Goal: Navigation & Orientation: Find specific page/section

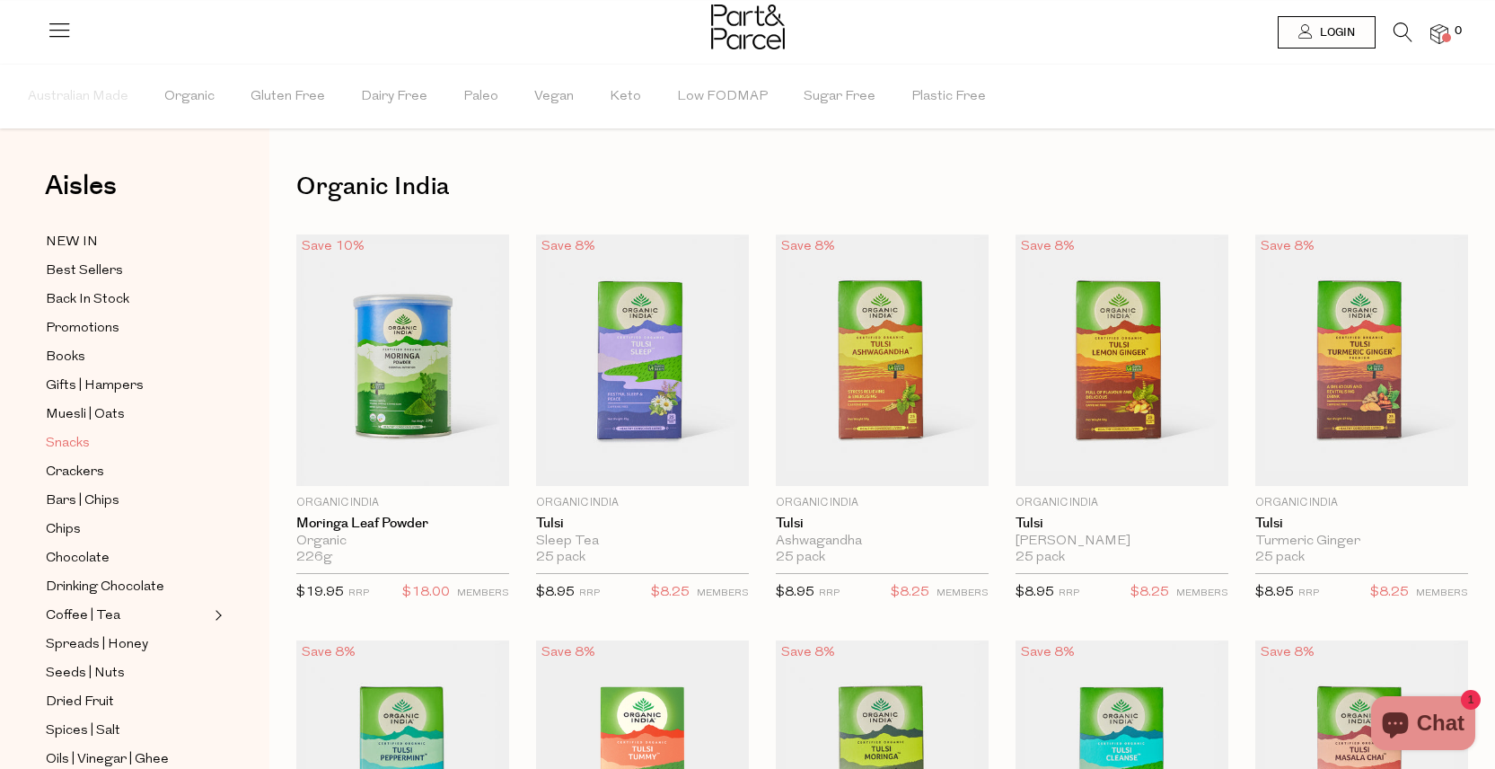
click at [143, 452] on link "Snacks" at bounding box center [127, 443] width 163 height 22
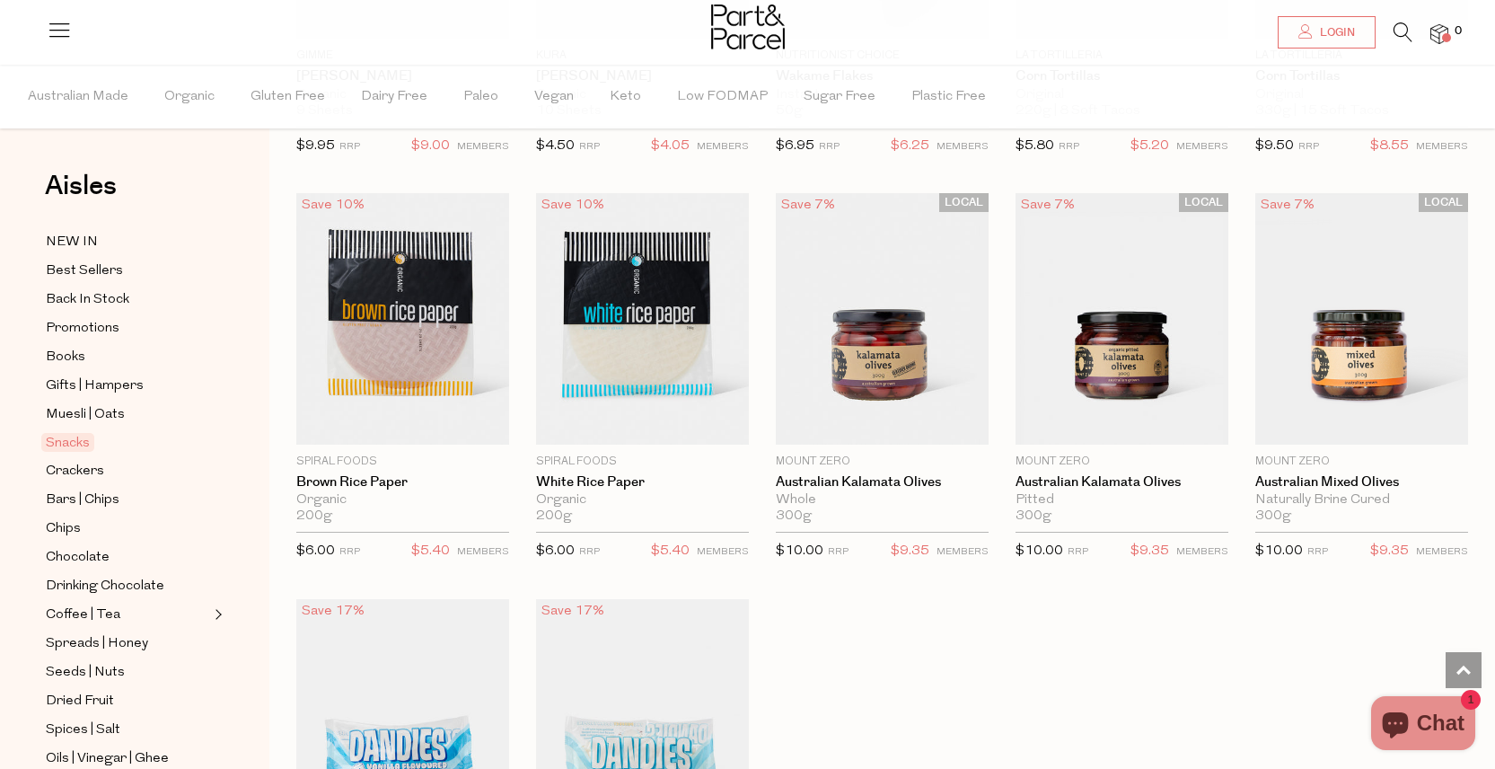
scroll to position [4556, 0]
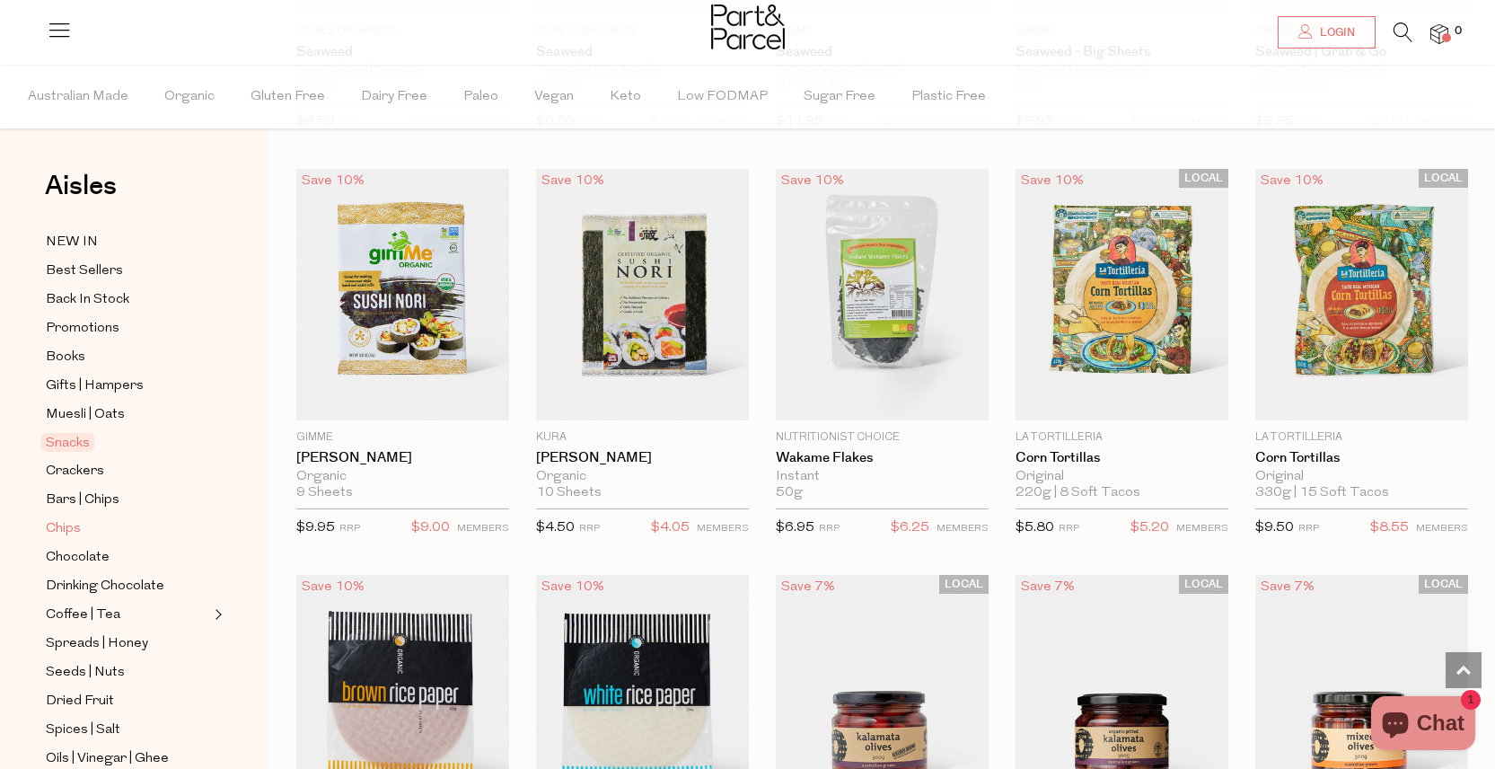
click at [124, 532] on link "Chips" at bounding box center [127, 528] width 163 height 22
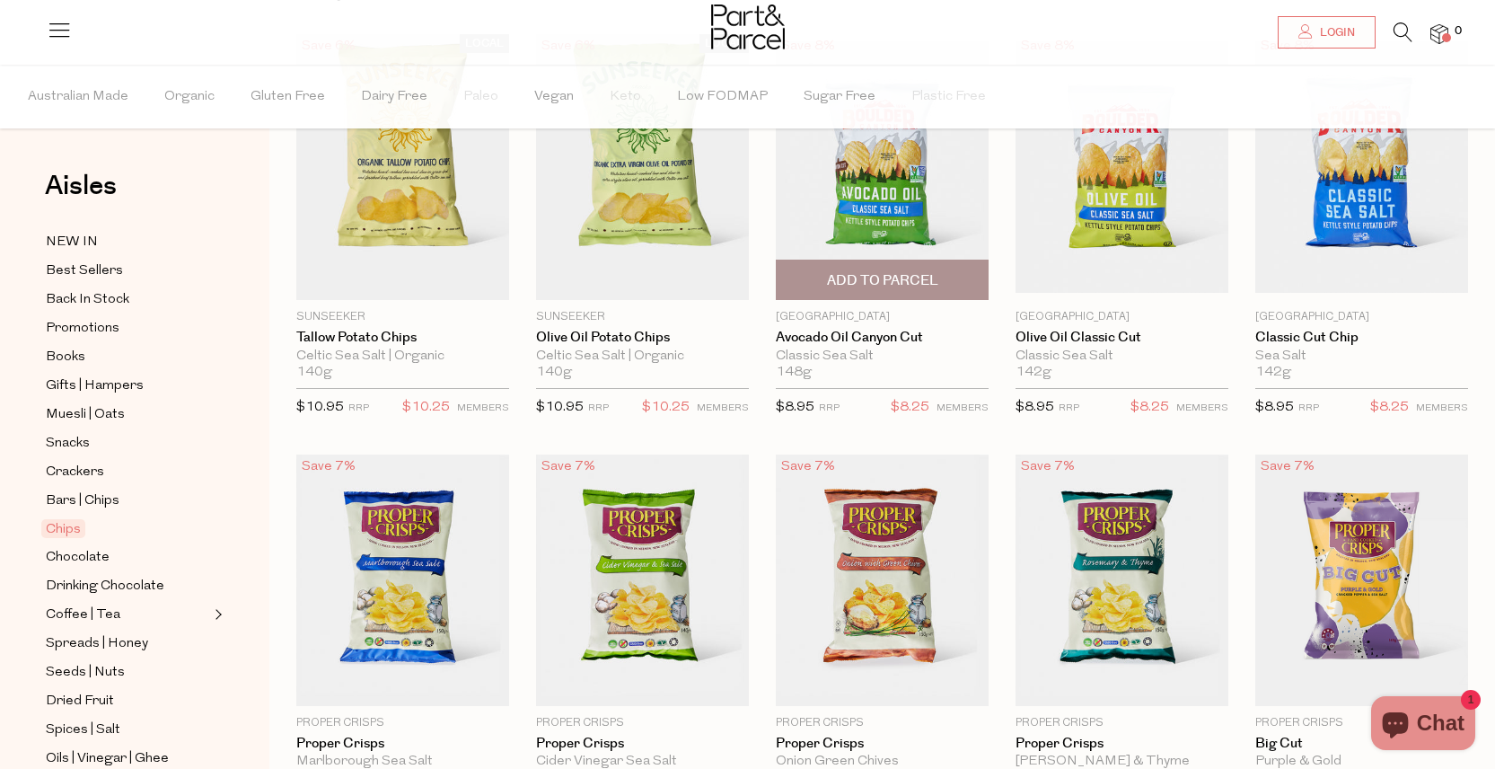
scroll to position [183, 0]
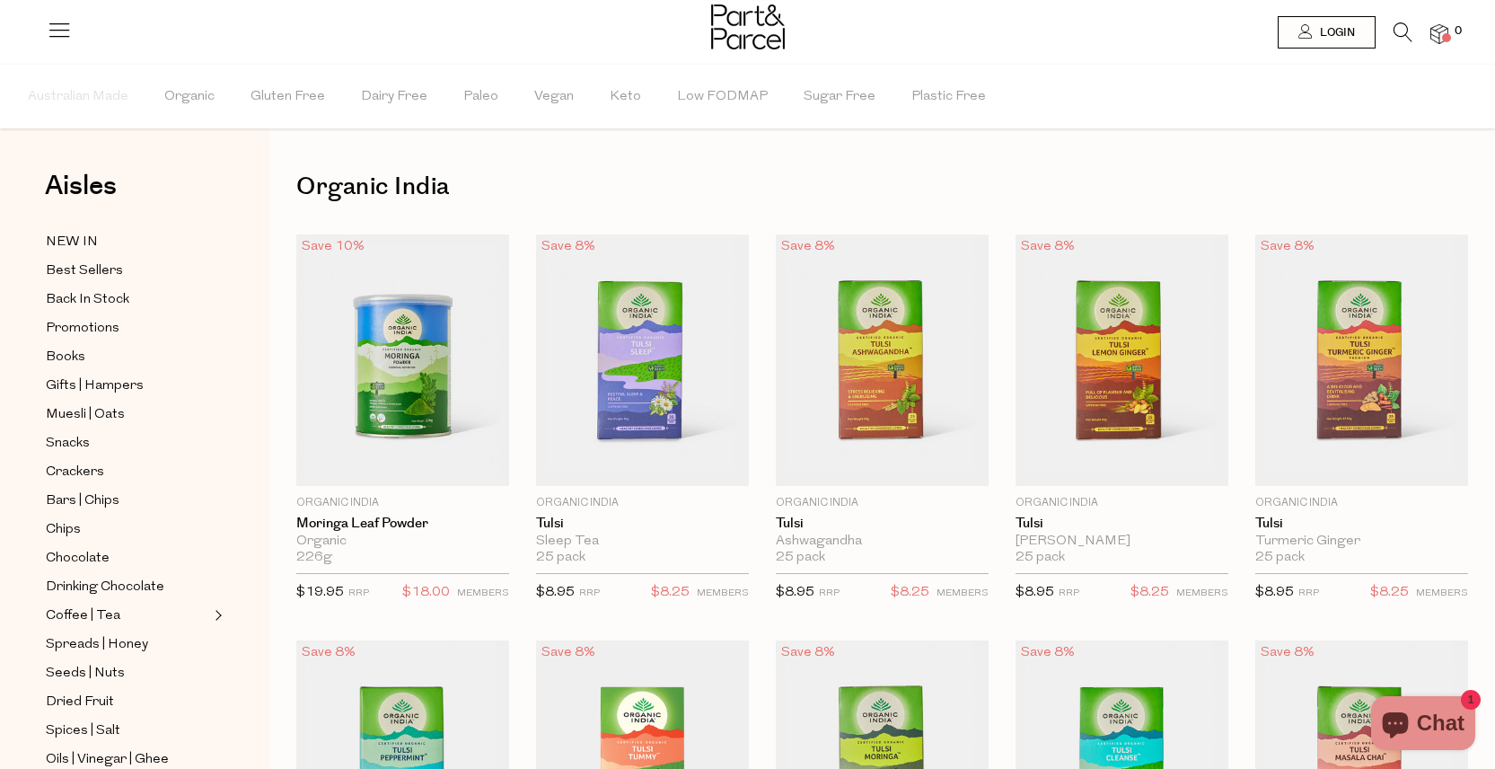
click at [61, 34] on icon at bounding box center [59, 29] width 25 height 25
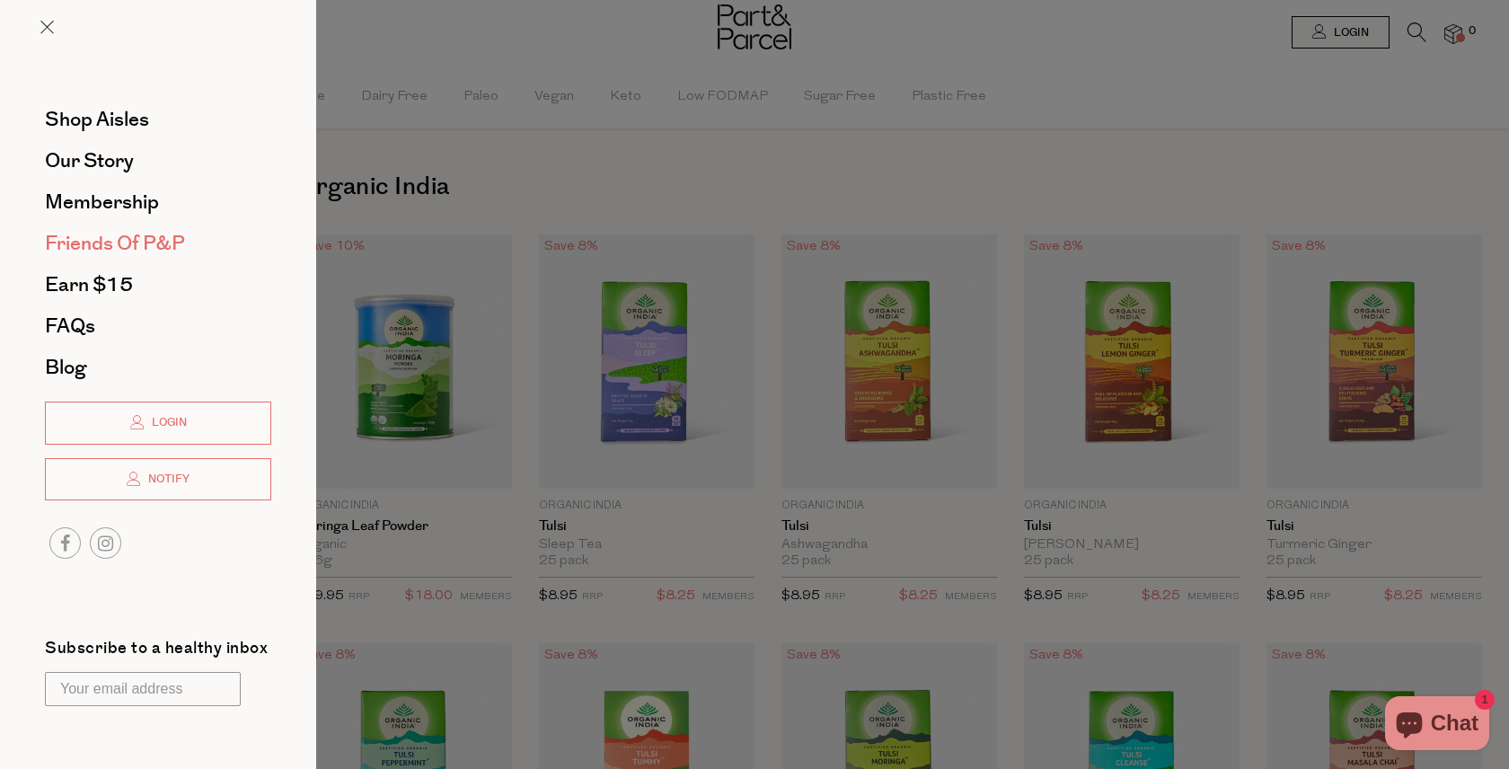
click at [155, 243] on span "Friends of P&P" at bounding box center [115, 243] width 140 height 29
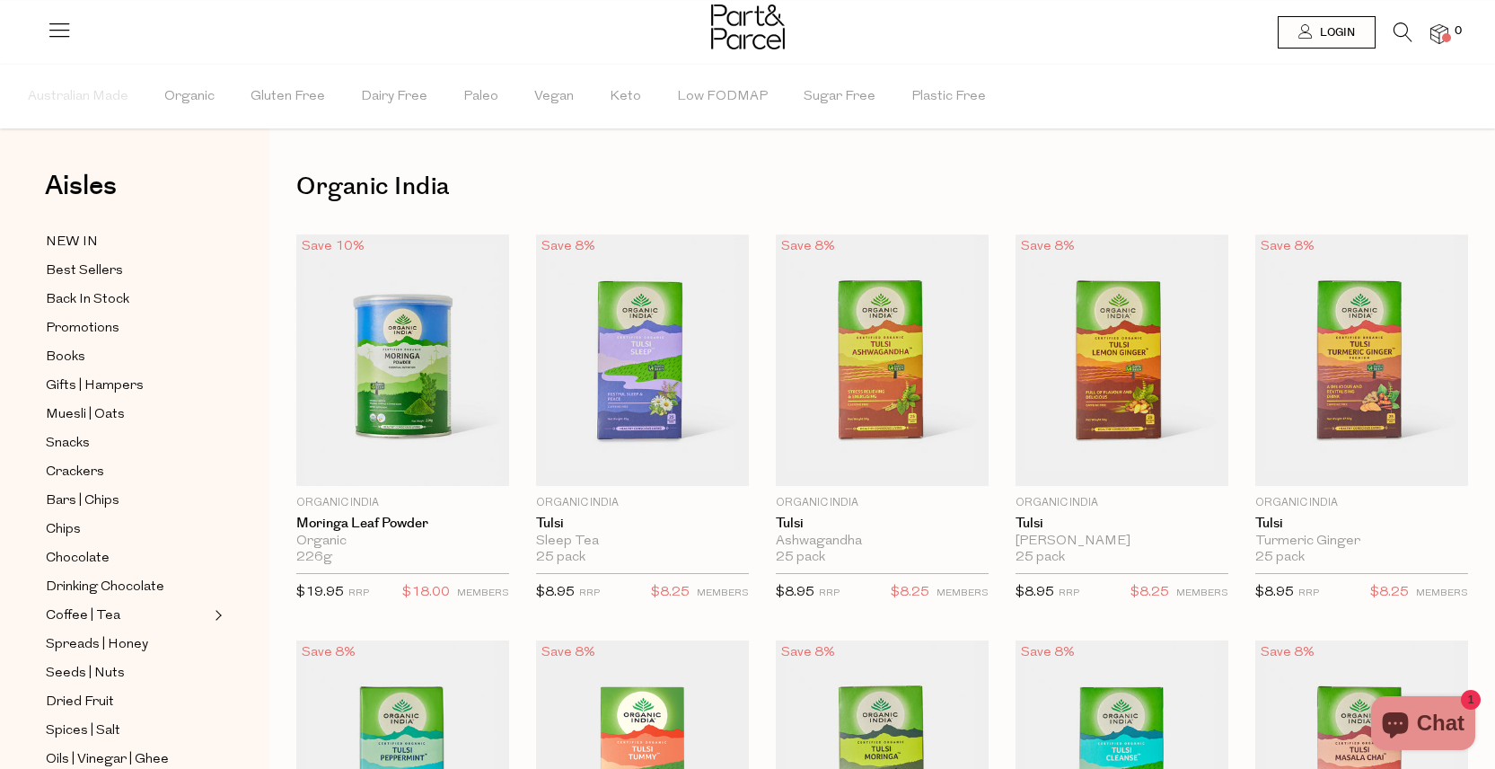
click at [63, 29] on icon at bounding box center [59, 29] width 25 height 25
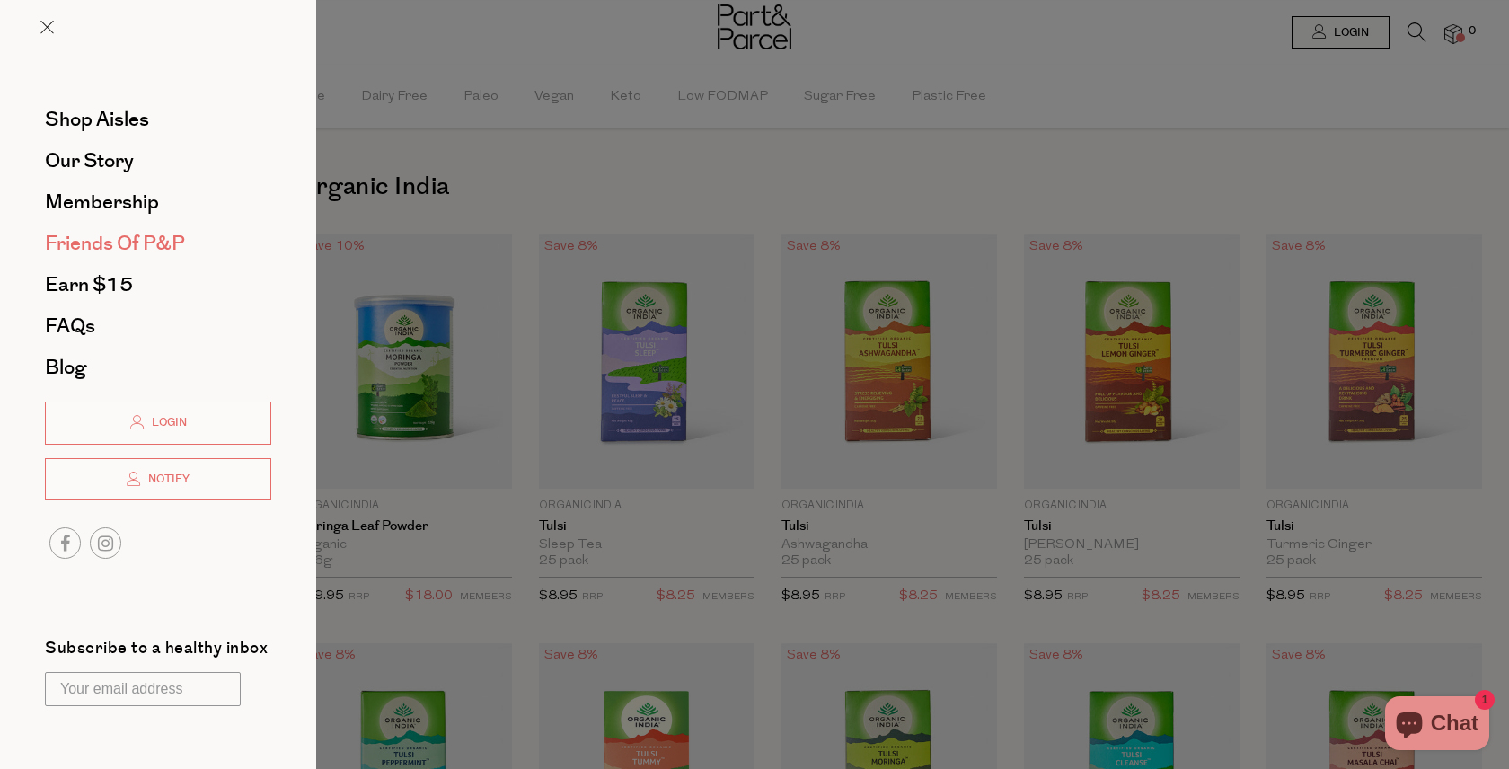
click at [180, 242] on span "Friends of P&P" at bounding box center [115, 243] width 140 height 29
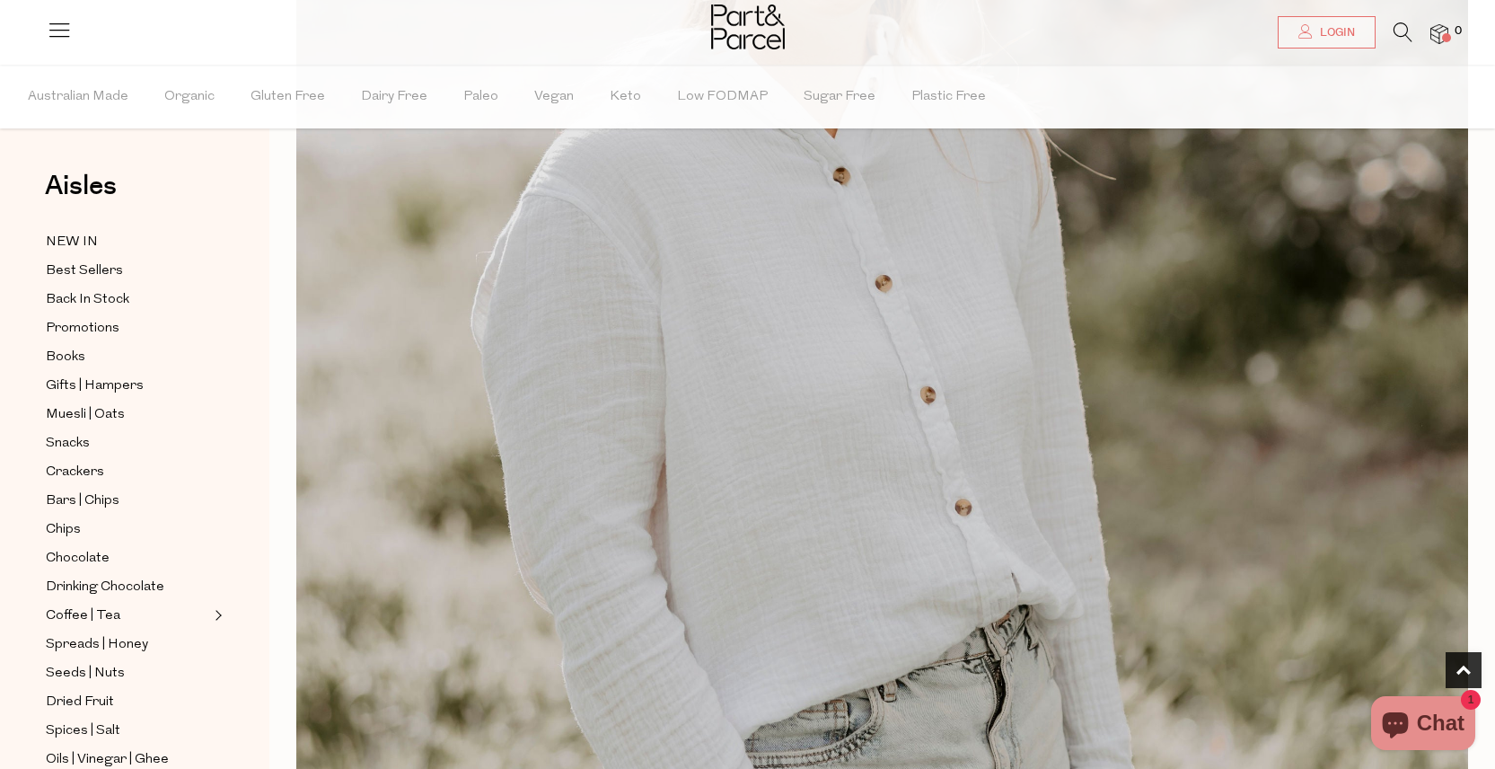
scroll to position [996, 0]
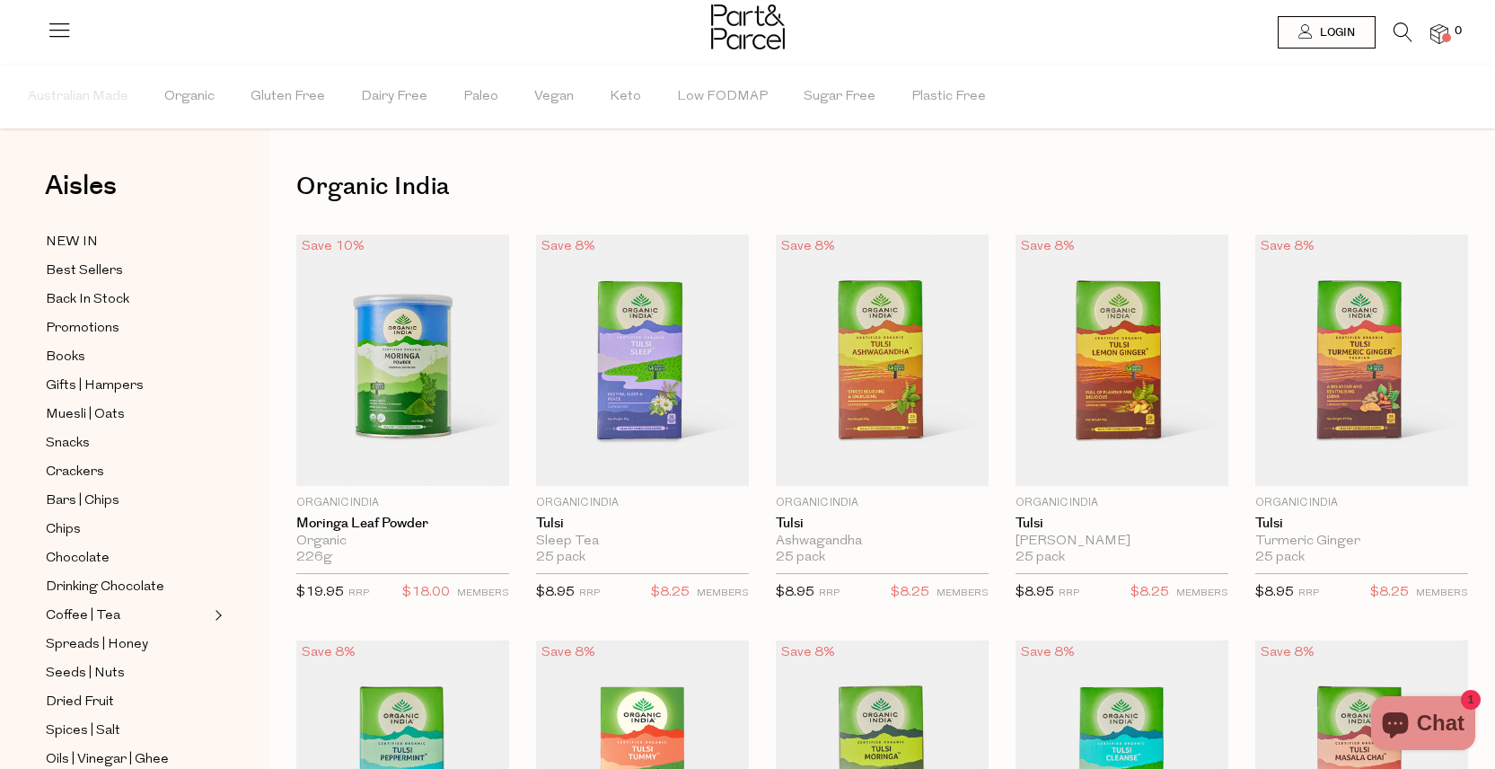
click at [59, 33] on icon at bounding box center [59, 29] width 25 height 25
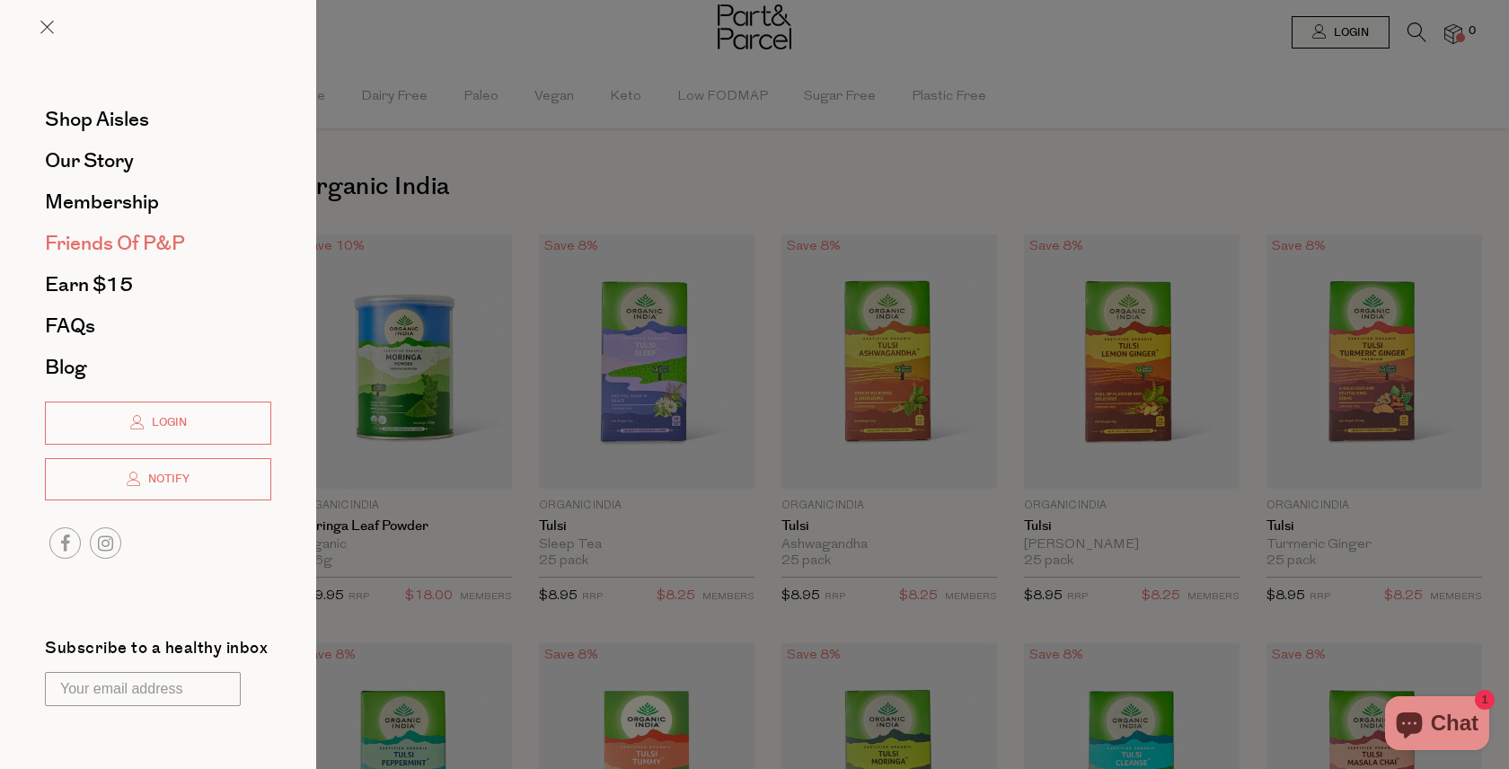
click at [147, 233] on span "Friends of P&P" at bounding box center [115, 243] width 140 height 29
